Goal: Navigation & Orientation: Find specific page/section

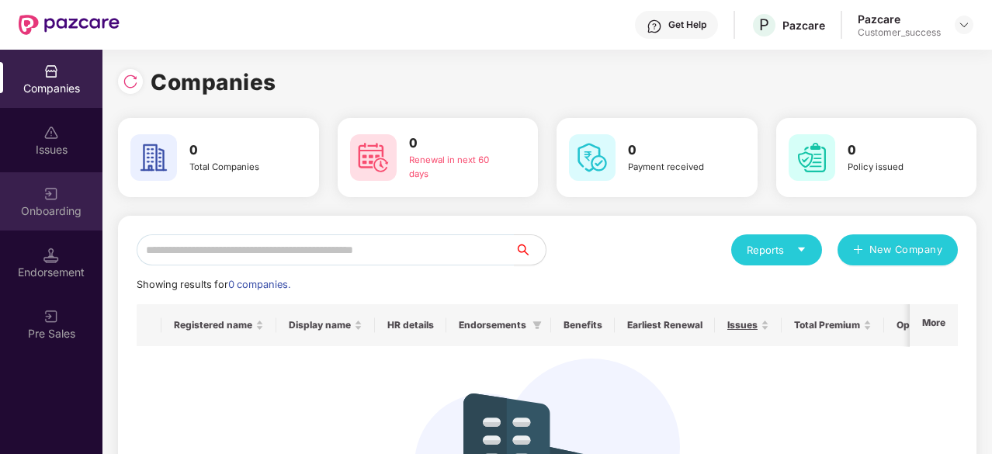
click at [92, 223] on div "Onboarding" at bounding box center [51, 201] width 102 height 58
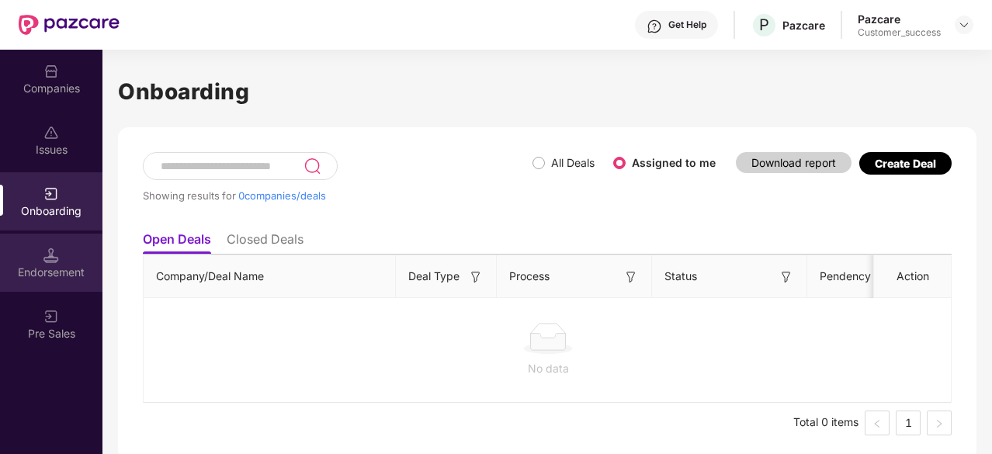
click at [50, 258] on img at bounding box center [51, 256] width 16 height 16
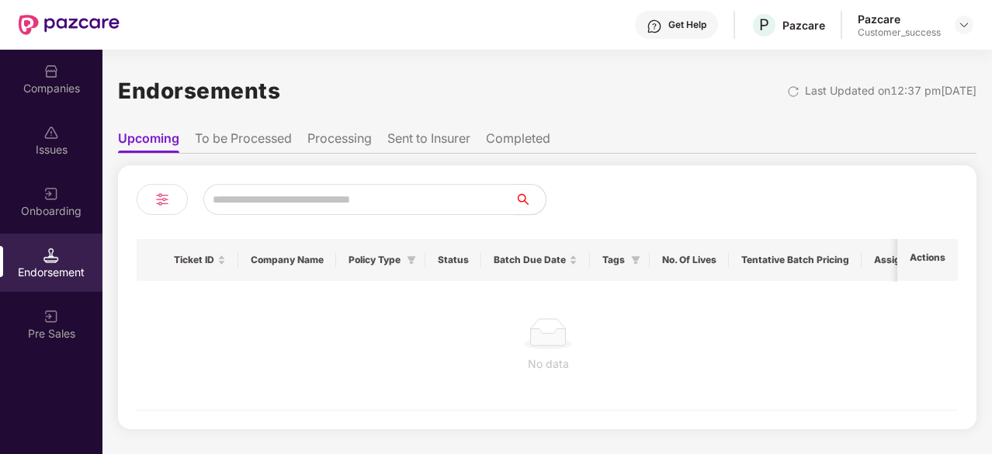
click at [246, 128] on ul "Upcoming To be Processed Processing Sent to Insurer Completed" at bounding box center [547, 138] width 858 height 31
click at [241, 131] on li "To be Processed" at bounding box center [243, 141] width 97 height 23
click at [154, 134] on li "Upcoming" at bounding box center [148, 141] width 61 height 23
click at [64, 136] on div "Issues" at bounding box center [51, 140] width 102 height 58
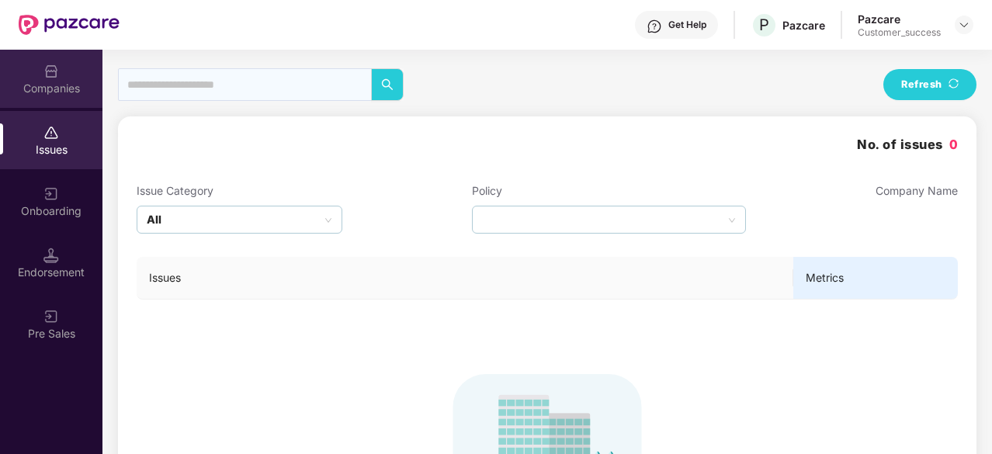
click at [61, 78] on div "Companies" at bounding box center [51, 79] width 102 height 58
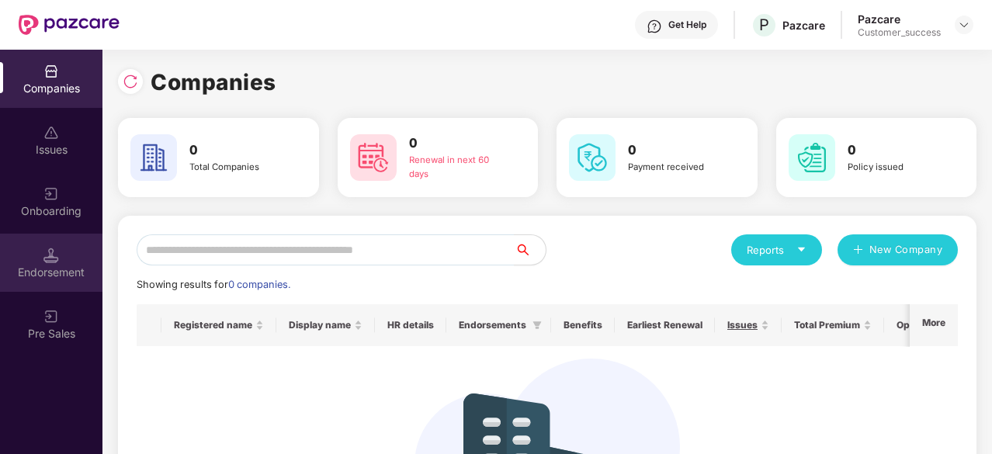
click at [47, 246] on div at bounding box center [51, 254] width 16 height 16
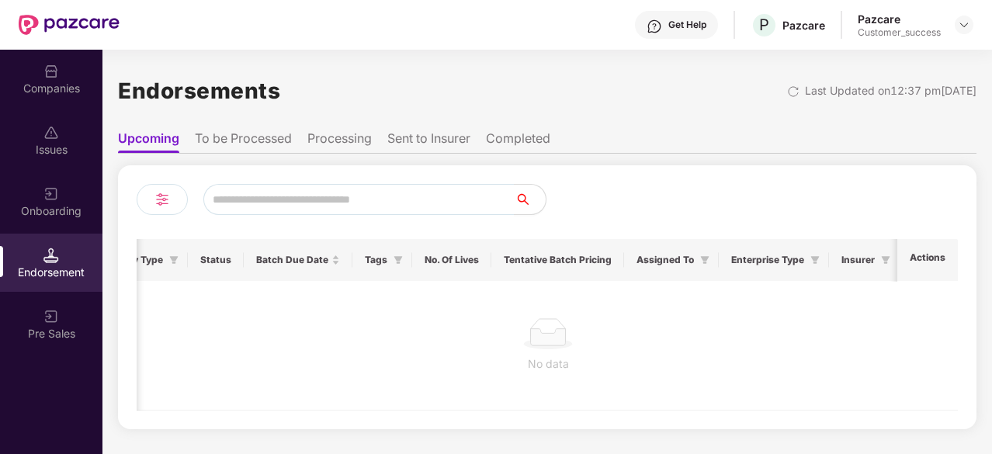
scroll to position [0, 292]
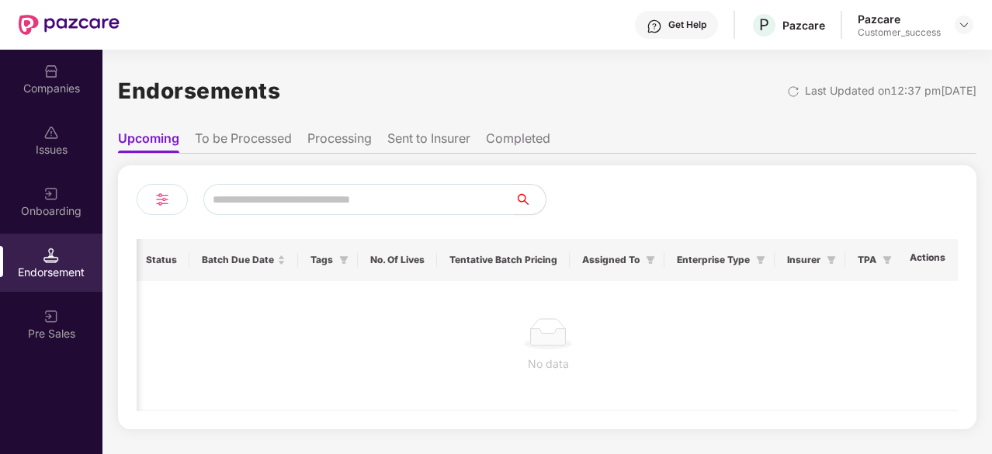
click at [219, 131] on li "To be Processed" at bounding box center [243, 141] width 97 height 23
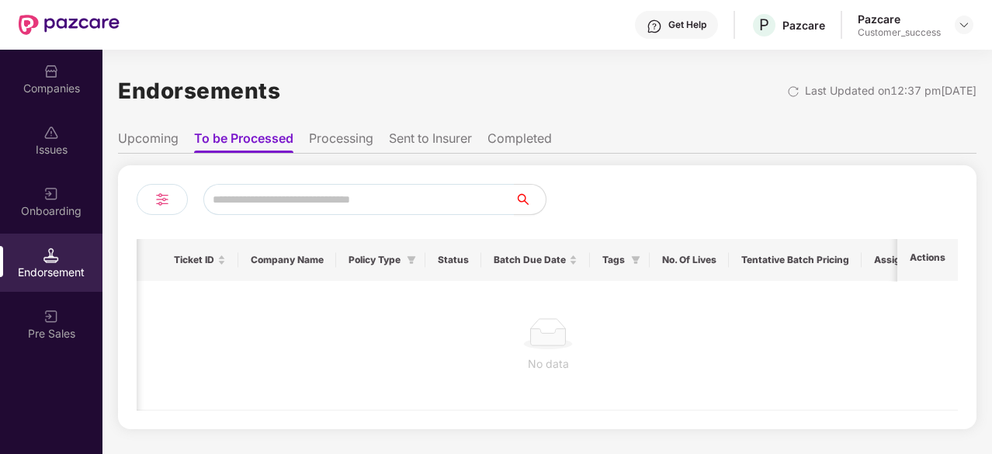
scroll to position [0, 357]
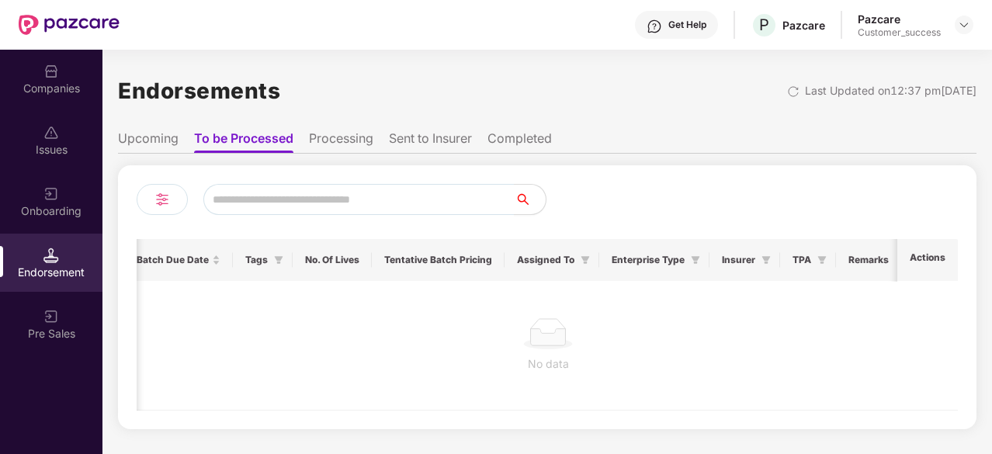
click at [373, 137] on li "Processing" at bounding box center [341, 141] width 64 height 23
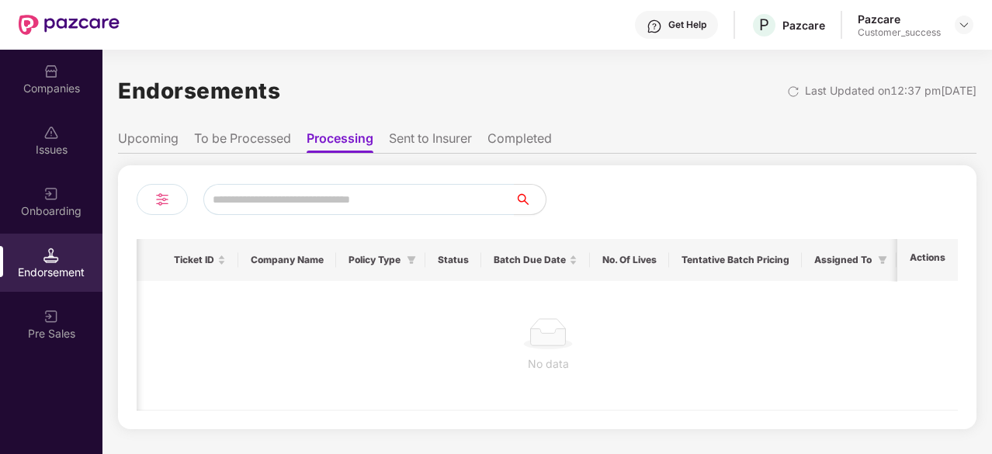
scroll to position [0, 232]
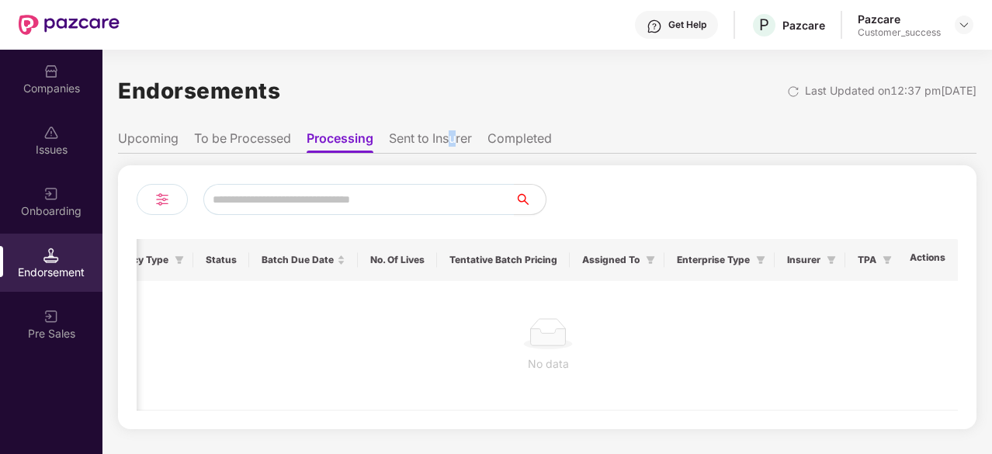
drag, startPoint x: 456, startPoint y: 127, endPoint x: 450, endPoint y: 145, distance: 19.4
click at [450, 145] on ul "Upcoming To be Processed Processing Sent to Insurer Completed" at bounding box center [547, 138] width 858 height 31
click at [450, 145] on li "Sent to Insurer" at bounding box center [430, 141] width 83 height 23
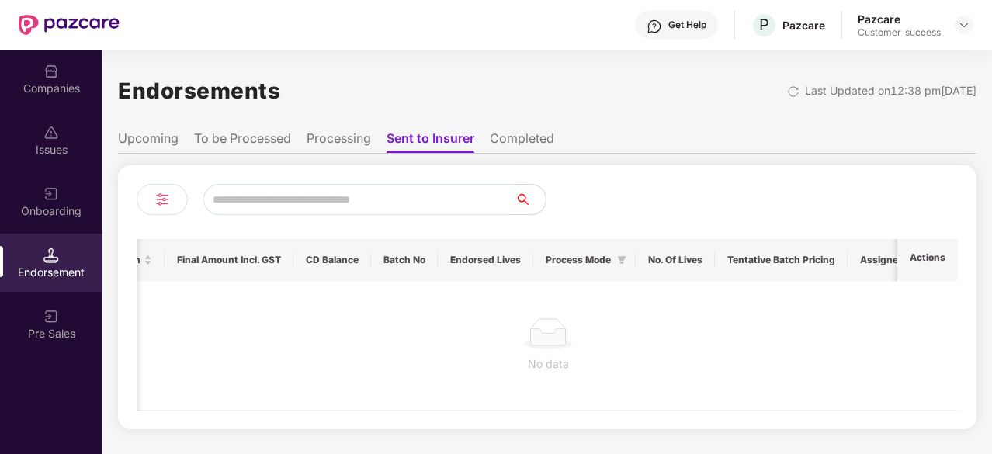
scroll to position [0, 863]
click at [529, 136] on li "Completed" at bounding box center [522, 141] width 64 height 23
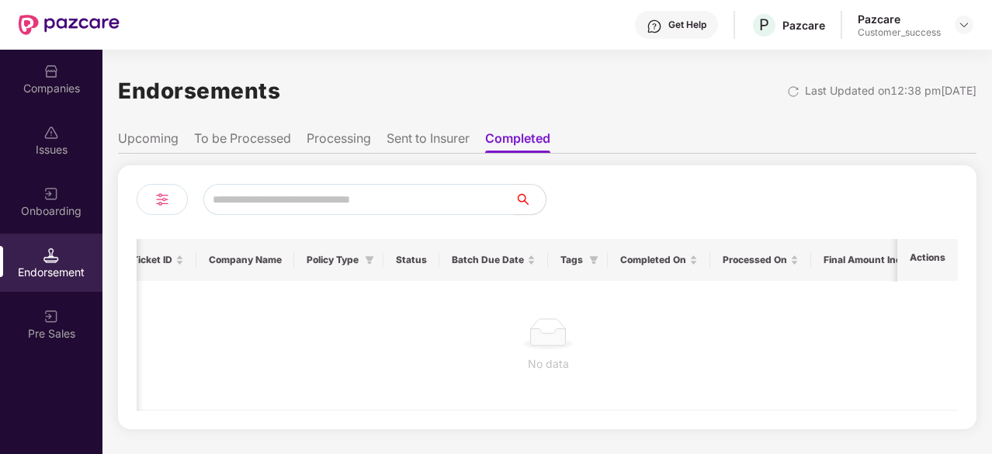
scroll to position [0, 0]
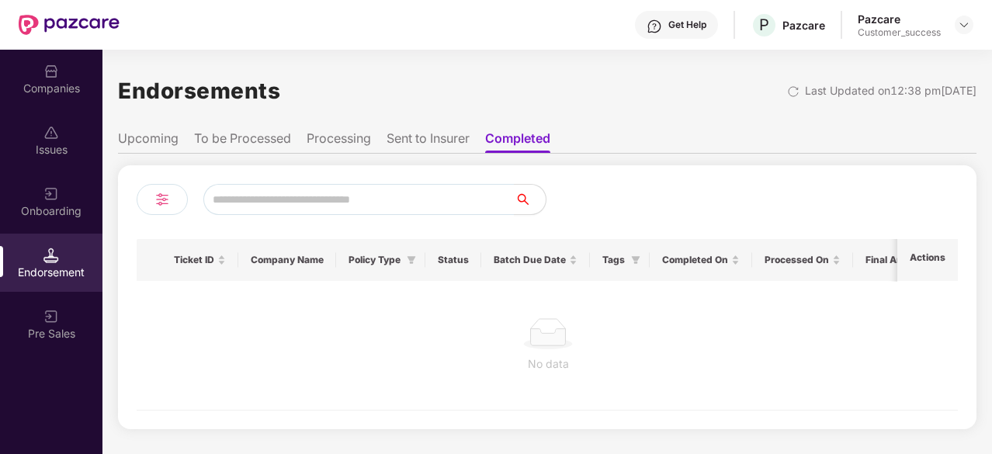
click at [159, 137] on li "Upcoming" at bounding box center [148, 141] width 61 height 23
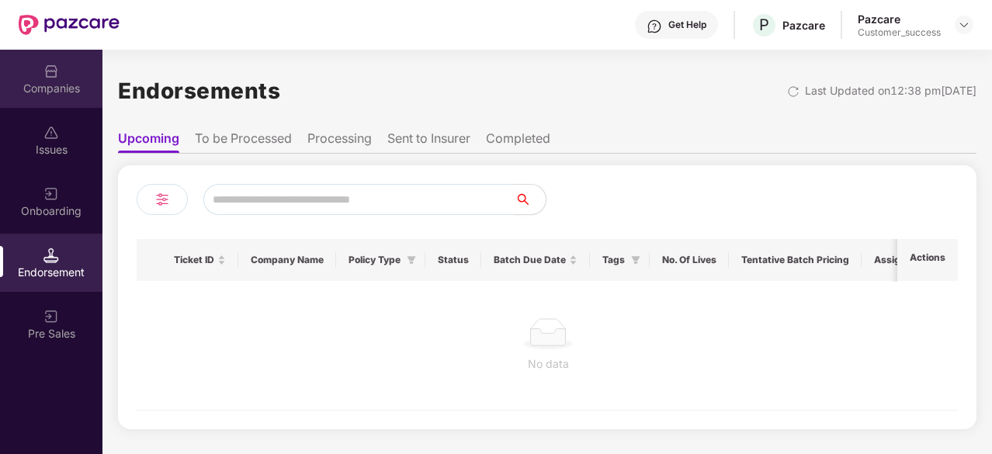
click at [54, 74] on img at bounding box center [51, 72] width 16 height 16
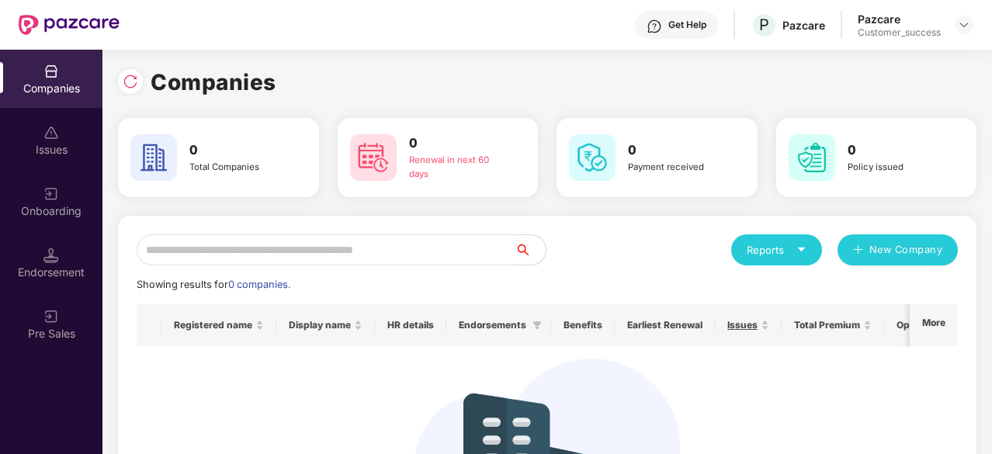
click at [43, 336] on div "Pre Sales" at bounding box center [51, 334] width 102 height 16
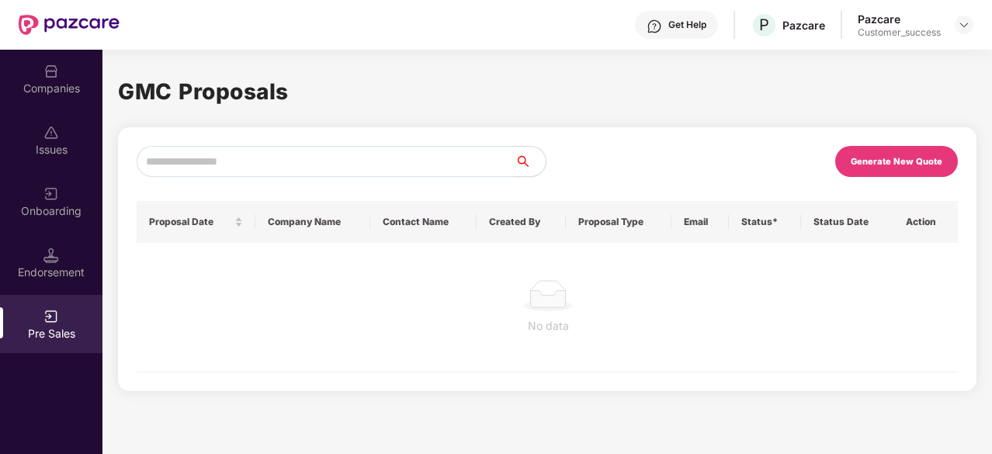
click at [65, 241] on div "Endorsement" at bounding box center [51, 263] width 102 height 58
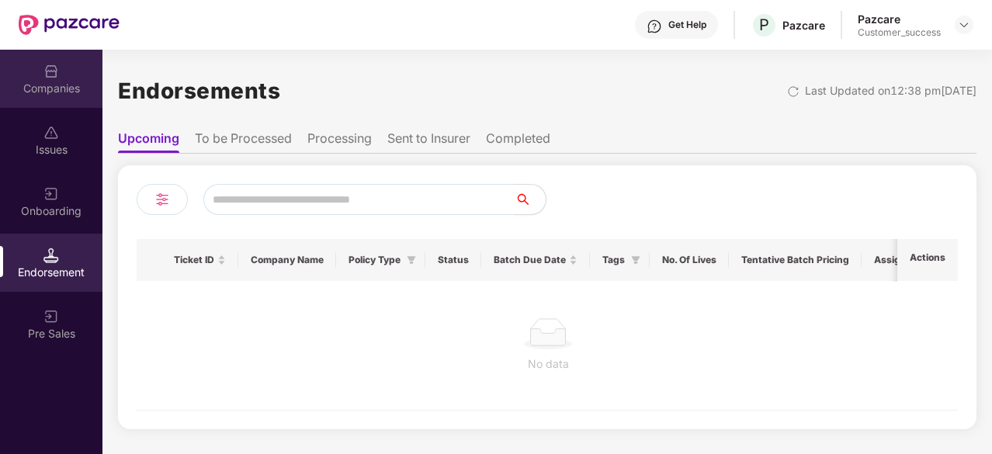
click at [68, 91] on div "Companies" at bounding box center [51, 89] width 102 height 16
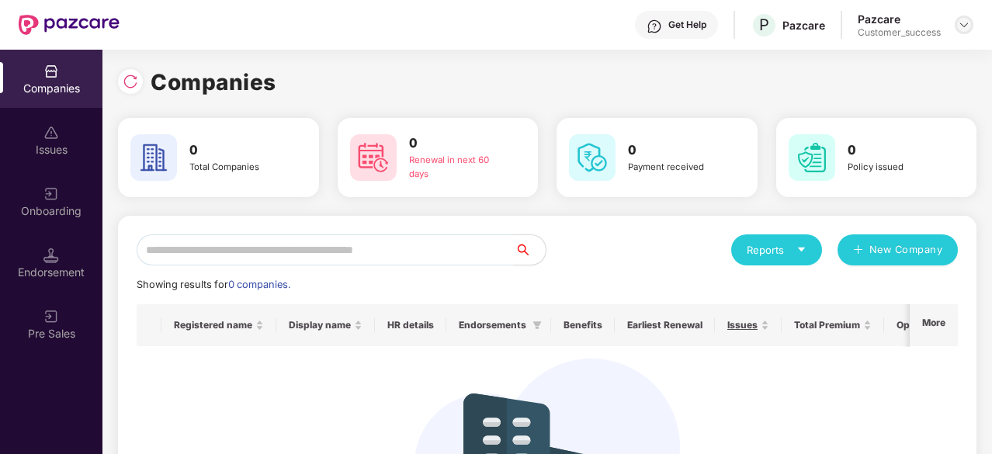
click at [959, 28] on img at bounding box center [964, 25] width 12 height 12
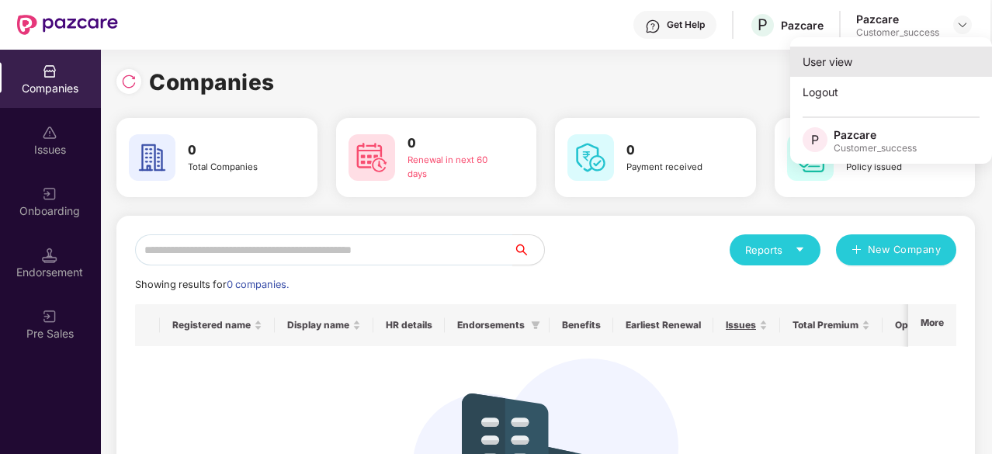
click at [845, 61] on div "User view" at bounding box center [891, 62] width 202 height 30
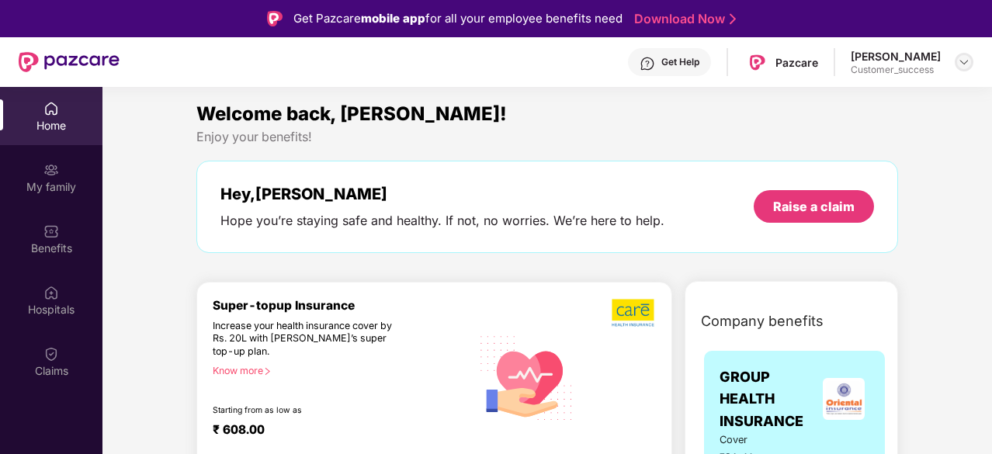
click at [959, 61] on img at bounding box center [964, 62] width 12 height 12
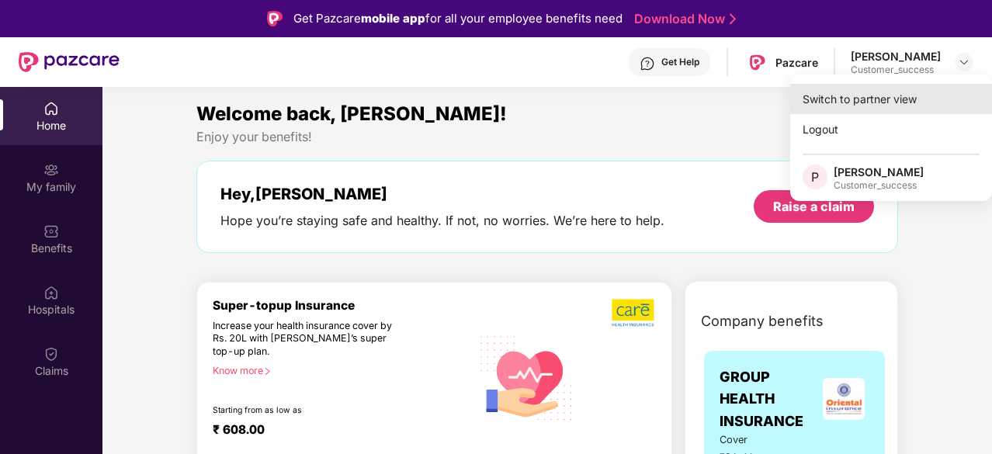
click at [907, 95] on div "Switch to partner view" at bounding box center [891, 99] width 202 height 30
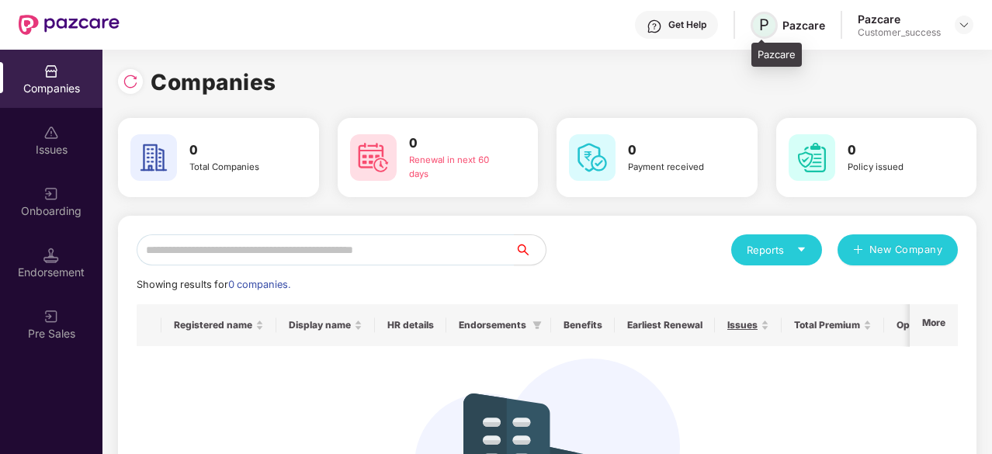
click at [771, 27] on span "P" at bounding box center [764, 25] width 27 height 27
click at [791, 27] on div "Pazcare" at bounding box center [803, 25] width 43 height 15
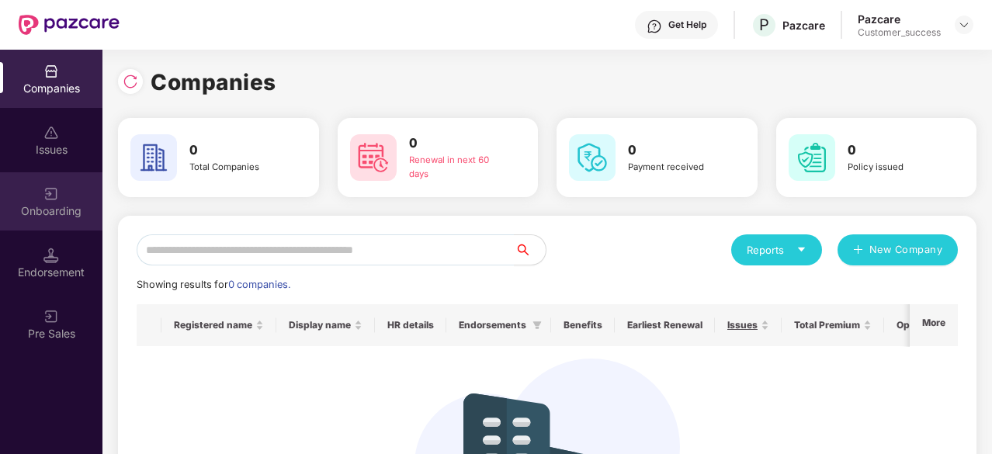
click at [49, 196] on img at bounding box center [51, 194] width 16 height 16
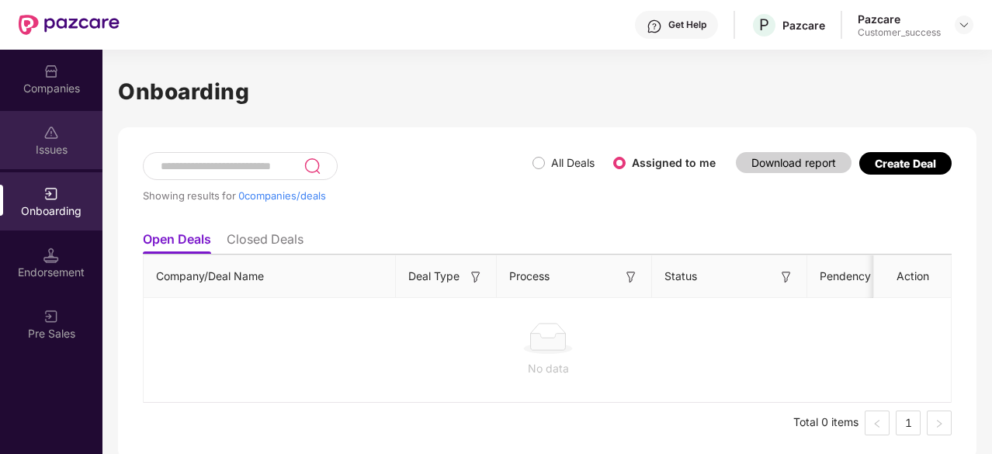
click at [57, 147] on div "Issues" at bounding box center [51, 150] width 102 height 16
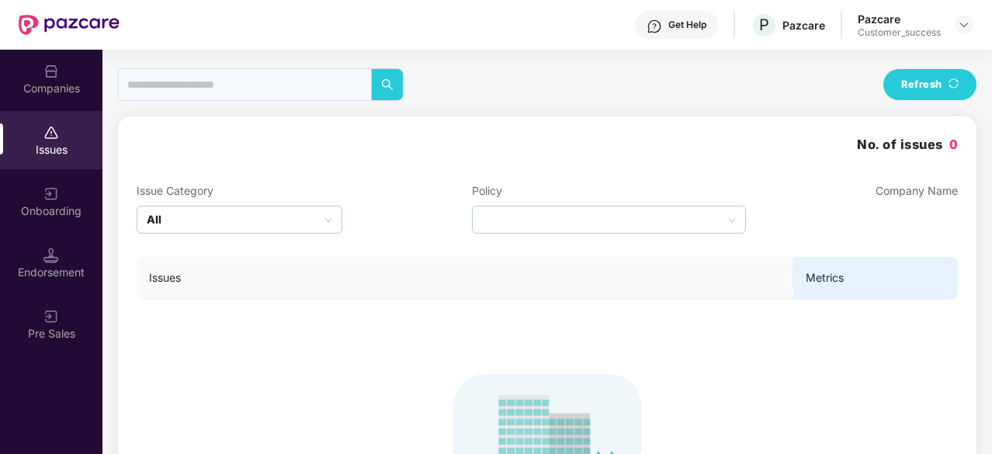
click at [46, 208] on div "Onboarding" at bounding box center [51, 211] width 102 height 16
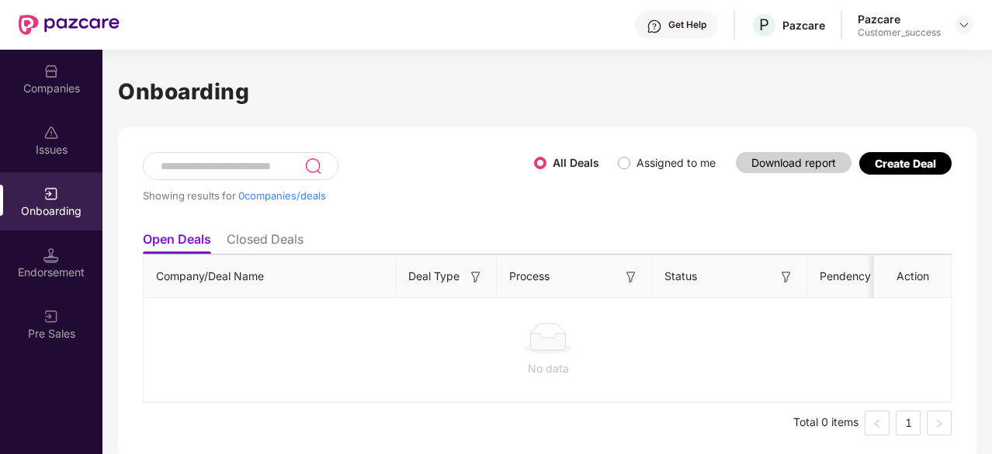
click at [284, 240] on li "Closed Deals" at bounding box center [265, 242] width 77 height 23
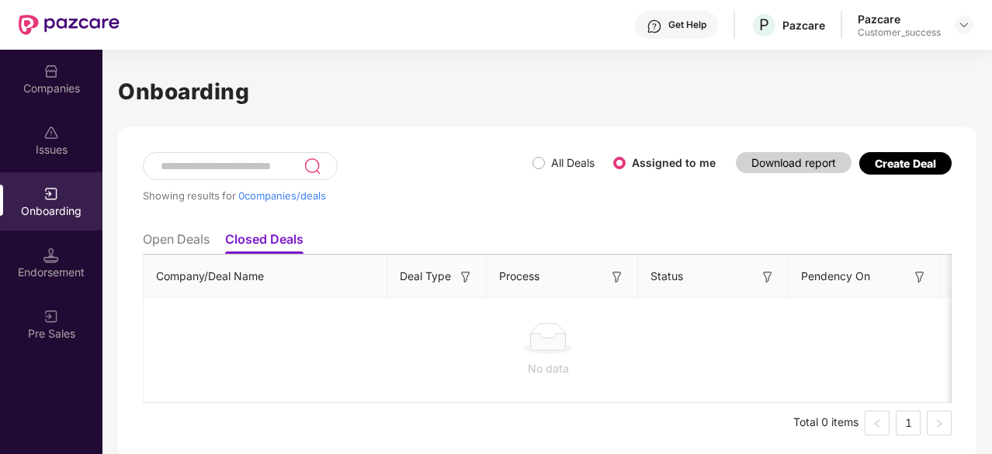
drag, startPoint x: 180, startPoint y: 226, endPoint x: 179, endPoint y: 237, distance: 11.0
click at [179, 237] on ul "Open Deals Closed Deals" at bounding box center [547, 239] width 809 height 31
click at [179, 237] on li "Open Deals" at bounding box center [176, 242] width 67 height 23
